Goal: Transaction & Acquisition: Purchase product/service

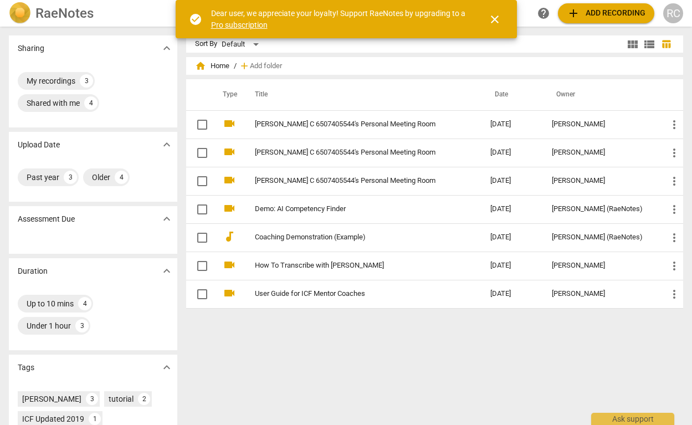
click at [592, 10] on span "add Add recording" at bounding box center [606, 13] width 79 height 13
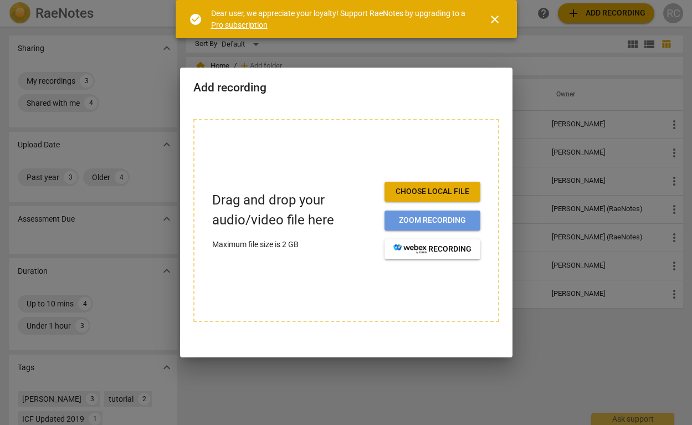
click at [447, 218] on span "Zoom recording" at bounding box center [433, 220] width 78 height 11
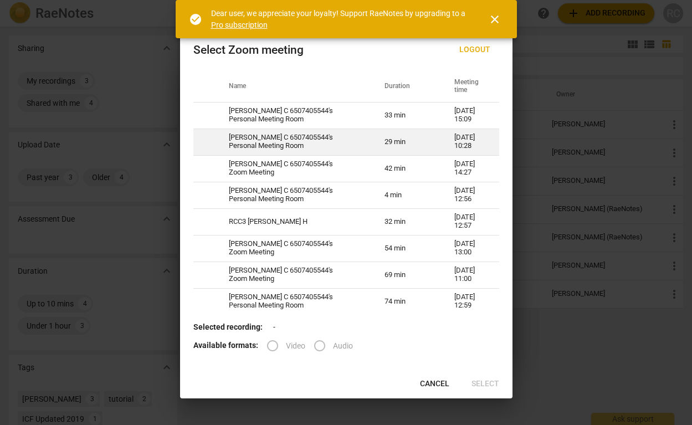
click at [330, 149] on td "[PERSON_NAME] C 6507405544's Personal Meeting Room" at bounding box center [294, 142] width 156 height 27
radio input "true"
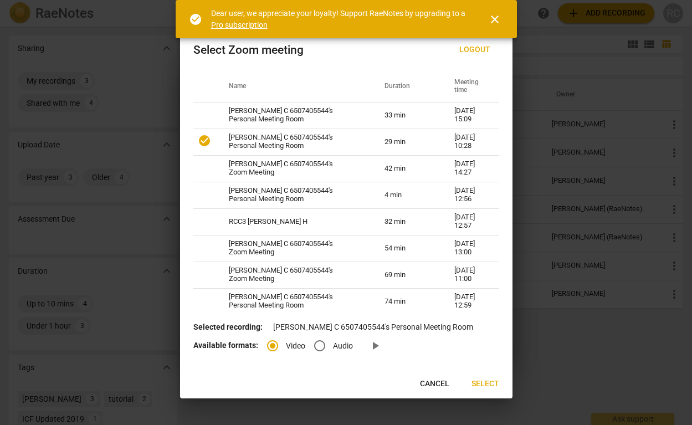
click at [482, 383] on span "Select" at bounding box center [486, 384] width 28 height 11
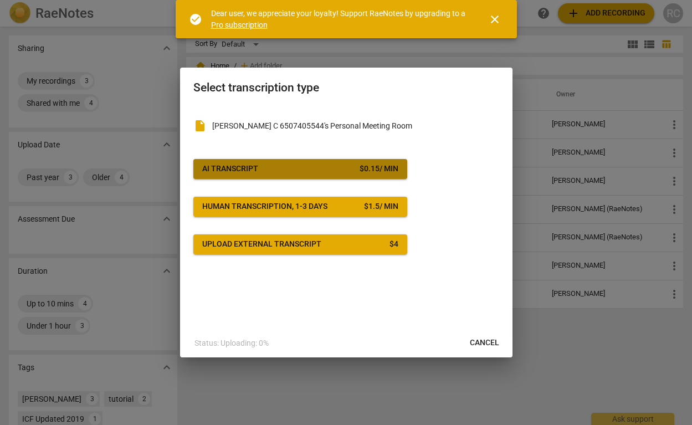
click at [313, 166] on span "AI Transcript $ 0.15 / min" at bounding box center [300, 169] width 196 height 11
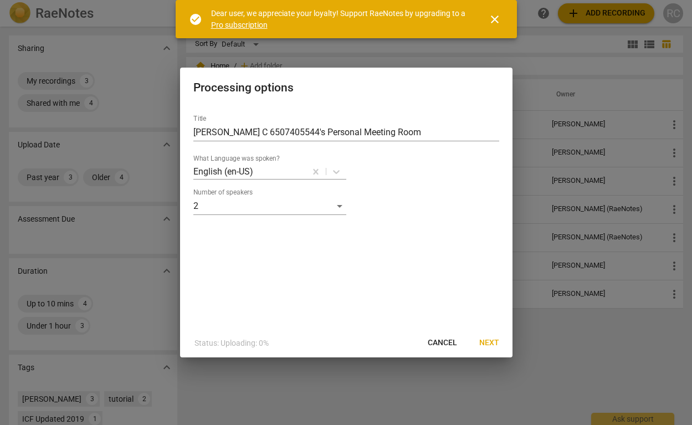
click at [490, 340] on span "Next" at bounding box center [490, 343] width 20 height 11
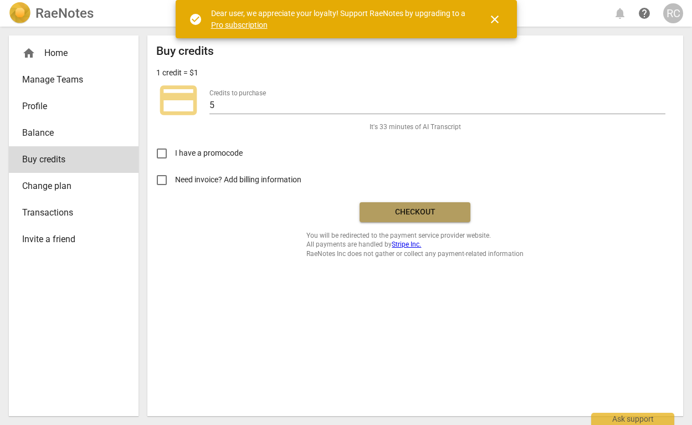
click at [426, 208] on span "Checkout" at bounding box center [415, 212] width 93 height 11
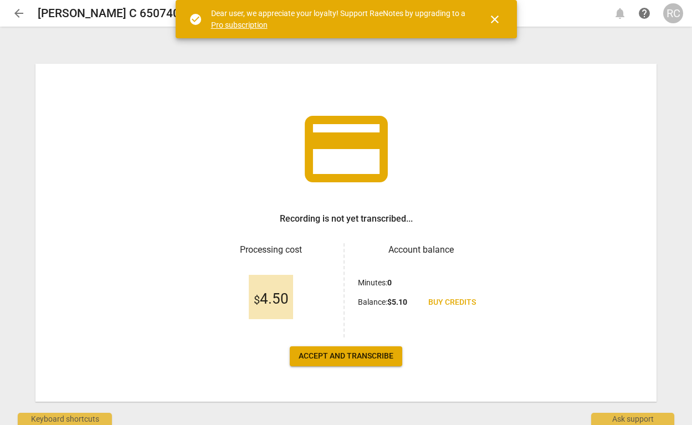
click at [354, 355] on span "Accept and transcribe" at bounding box center [346, 356] width 95 height 11
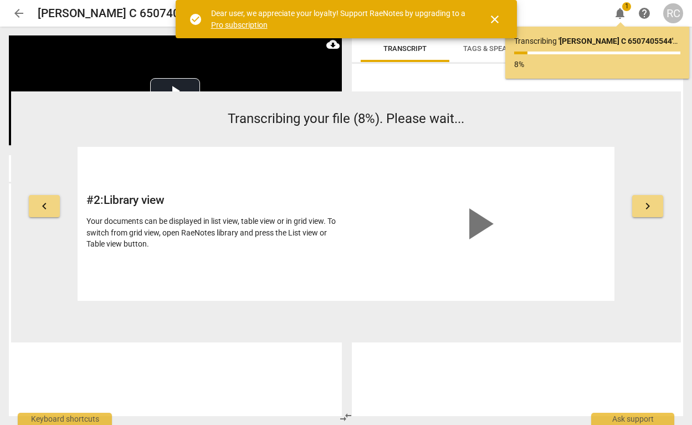
click at [492, 18] on span "close" at bounding box center [494, 19] width 13 height 13
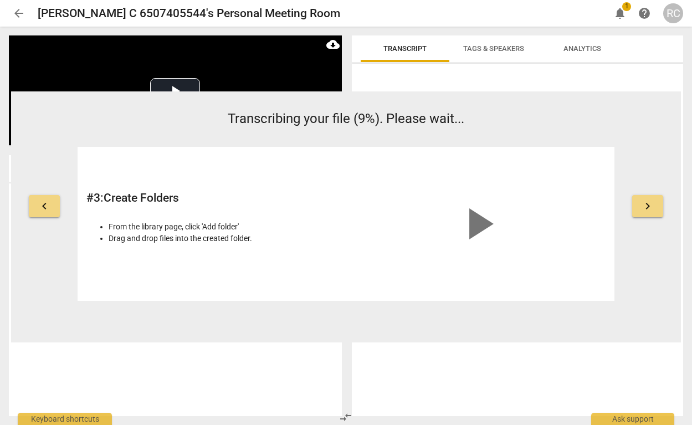
click at [424, 54] on span "Transcript" at bounding box center [405, 49] width 70 height 15
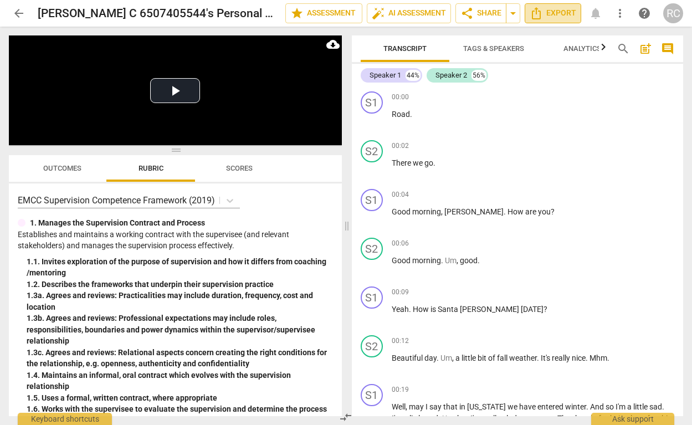
click at [558, 14] on span "Export" at bounding box center [553, 13] width 47 height 13
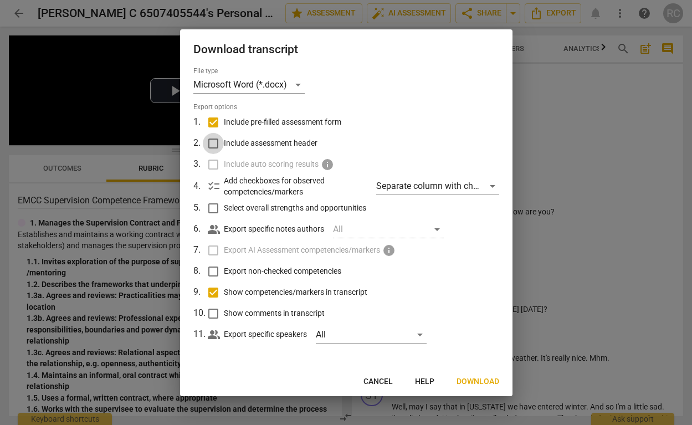
click at [213, 140] on input "Include assessment header" at bounding box center [213, 143] width 21 height 21
checkbox input "true"
click at [215, 165] on label "Include auto scoring results info" at bounding box center [345, 164] width 291 height 21
click at [213, 165] on label "Include auto scoring results info" at bounding box center [345, 164] width 291 height 21
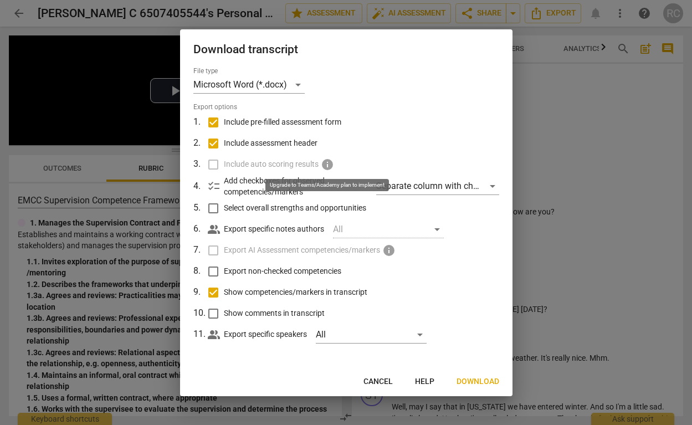
click at [329, 165] on span "info" at bounding box center [327, 164] width 13 height 13
click at [213, 272] on input "Export non-checked competencies" at bounding box center [213, 271] width 21 height 21
checkbox input "false"
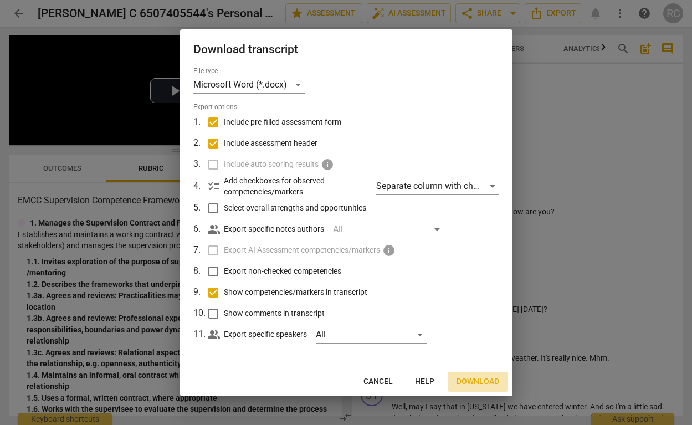
click at [478, 379] on span "Download" at bounding box center [478, 381] width 43 height 11
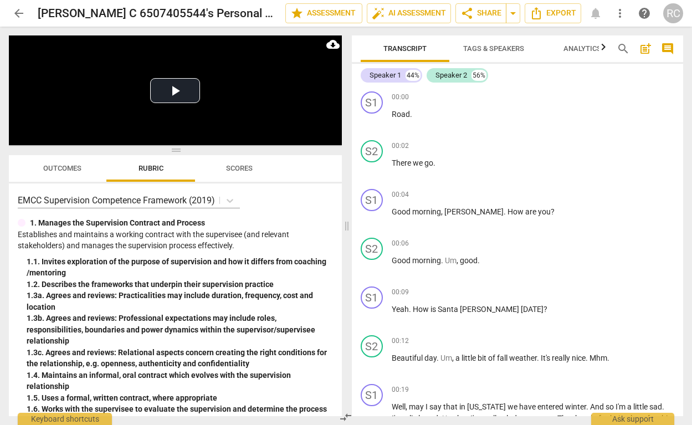
scroll to position [1, 0]
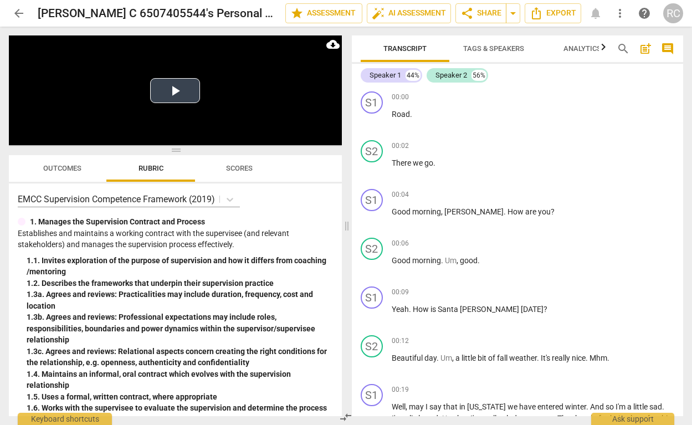
click at [174, 93] on button "Play Video" at bounding box center [175, 90] width 50 height 25
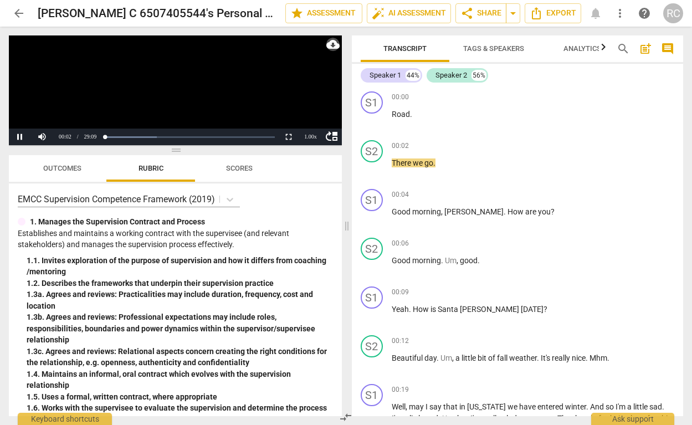
click at [333, 46] on span "cloud_download" at bounding box center [333, 44] width 13 height 13
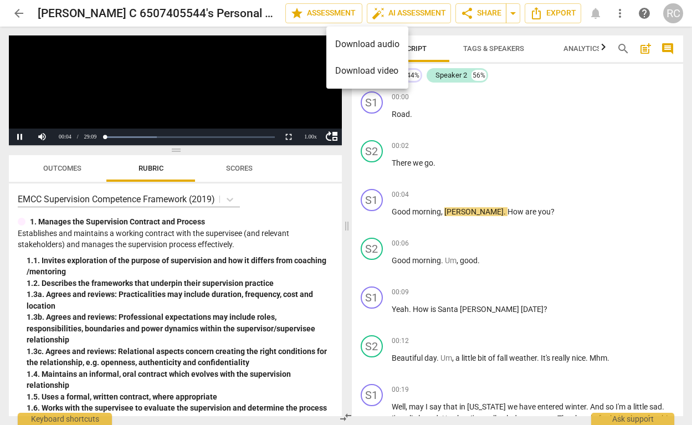
click at [338, 67] on li "Download video" at bounding box center [368, 71] width 82 height 27
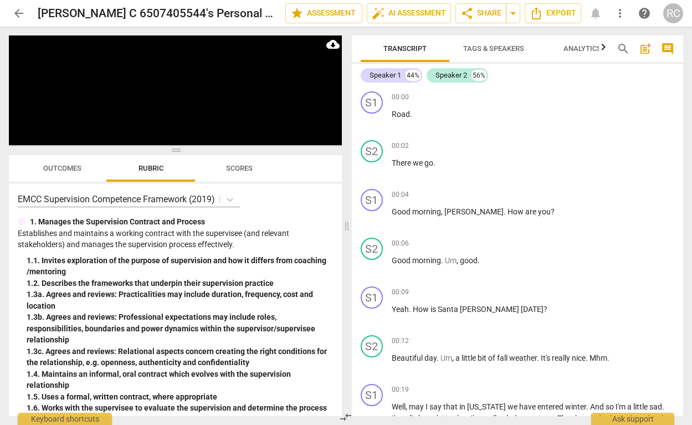
scroll to position [338, 0]
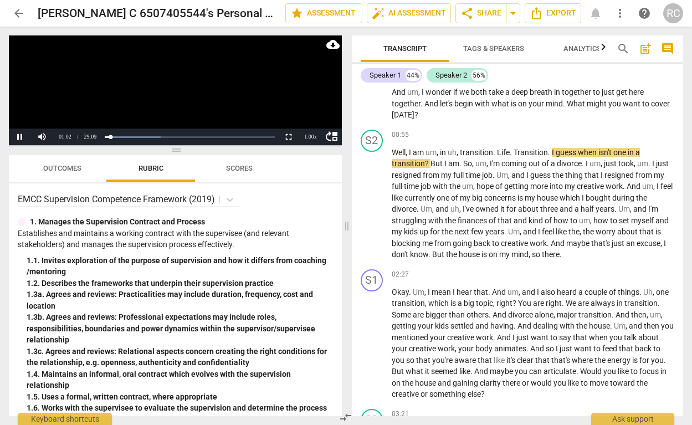
click at [61, 60] on video at bounding box center [175, 90] width 333 height 110
click at [22, 135] on button "Play" at bounding box center [20, 137] width 22 height 17
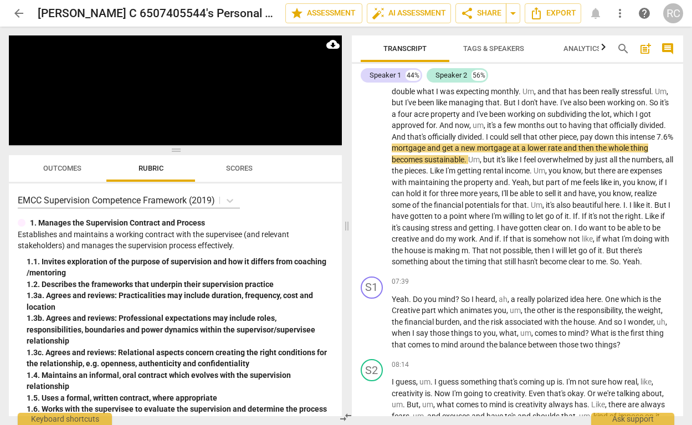
scroll to position [0, 0]
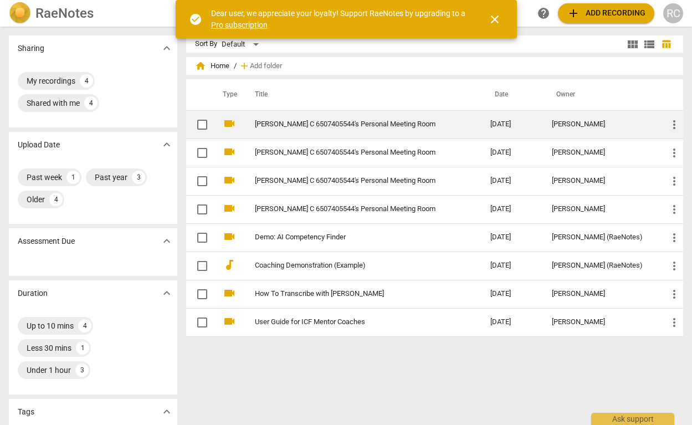
click at [203, 123] on input "checkbox" at bounding box center [202, 124] width 23 height 13
checkbox input "false"
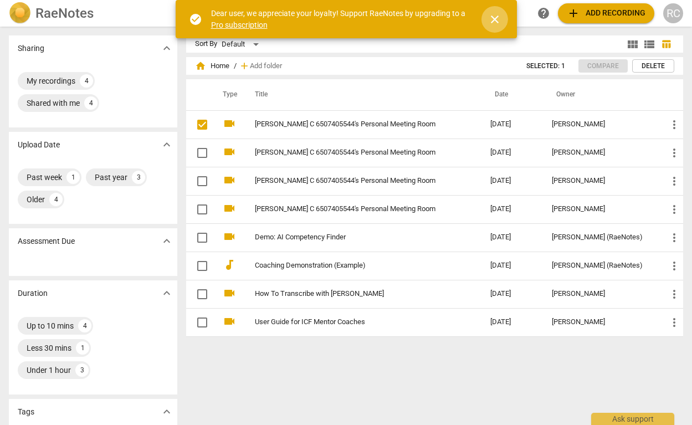
click at [497, 18] on span "close" at bounding box center [494, 19] width 13 height 13
